Goal: Transaction & Acquisition: Download file/media

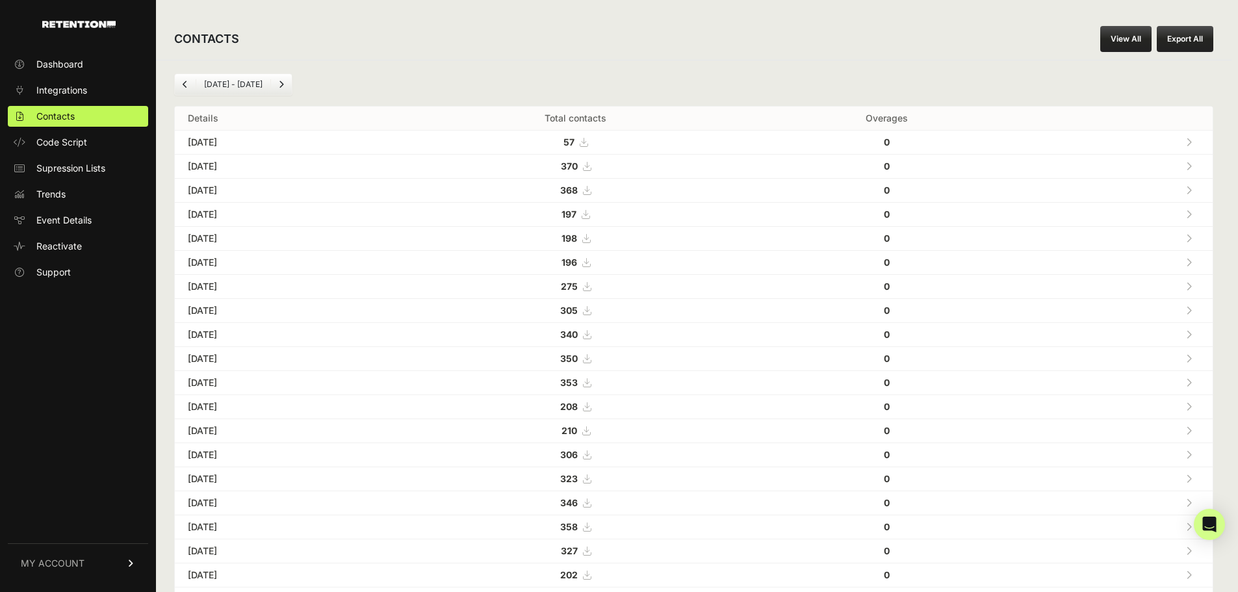
click at [1195, 38] on button "Export All" at bounding box center [1184, 39] width 57 height 26
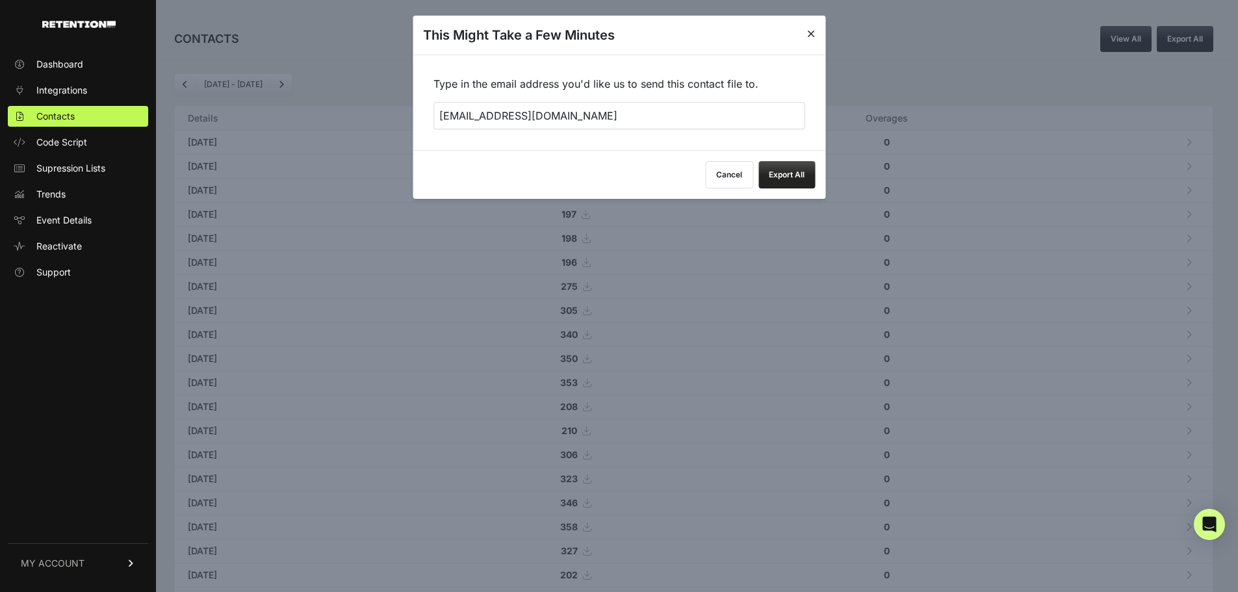
click at [735, 172] on button "Cancel" at bounding box center [729, 174] width 48 height 27
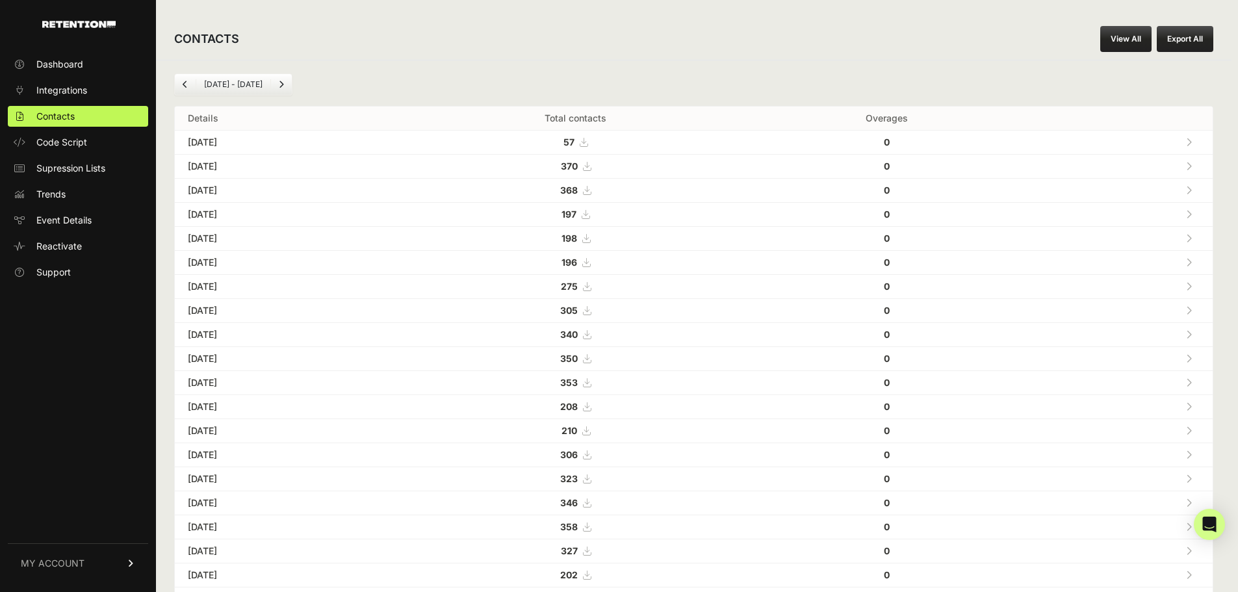
click at [1136, 39] on link "View All" at bounding box center [1125, 39] width 51 height 26
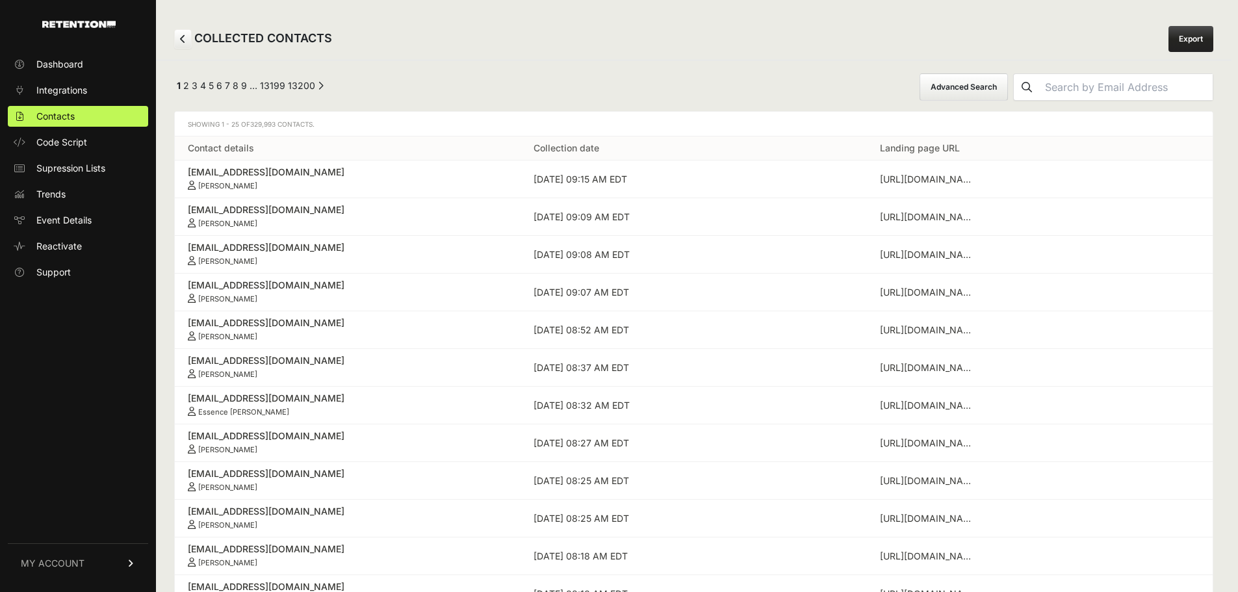
click at [1186, 39] on link "Export" at bounding box center [1190, 39] width 45 height 26
